Goal: Information Seeking & Learning: Learn about a topic

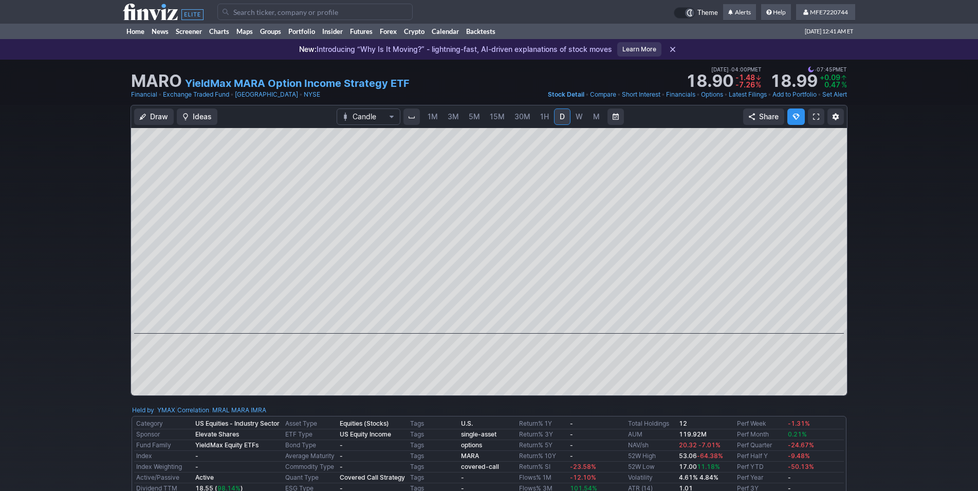
click at [881, 310] on div "Draw Ideas Candle 1M 3M 5M 15M 30M 1H D W M Share" at bounding box center [489, 254] width 978 height 299
click at [890, 323] on div "Draw Ideas Candle 1M 3M 5M 15M 30M 1H D W M Share" at bounding box center [489, 254] width 978 height 299
